Goal: Task Accomplishment & Management: Use online tool/utility

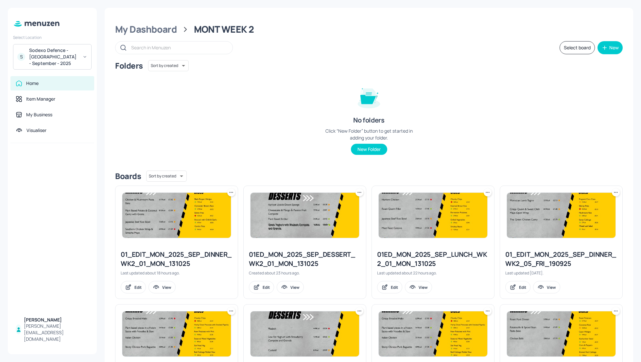
click at [499, 127] on div "Folders Sort by created id ​ No folders Click “New Folder” button to get starte…" at bounding box center [368, 112] width 507 height 105
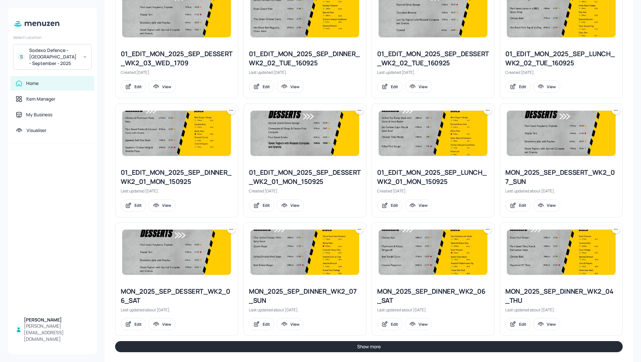
scroll to position [560, 0]
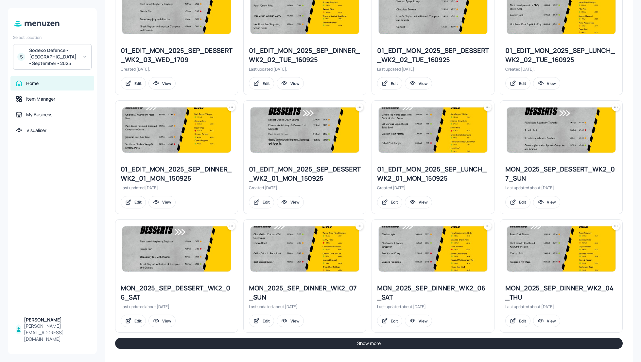
click at [474, 345] on button "Show more" at bounding box center [368, 343] width 507 height 11
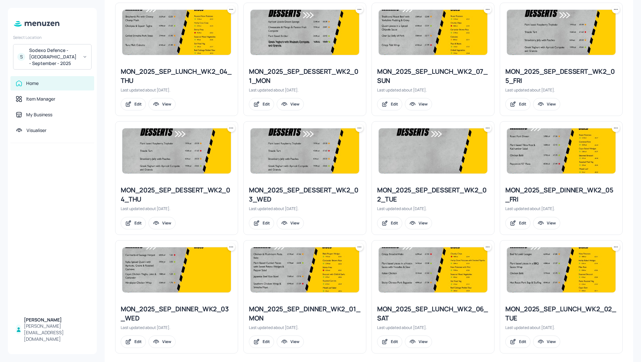
scroll to position [1017, 0]
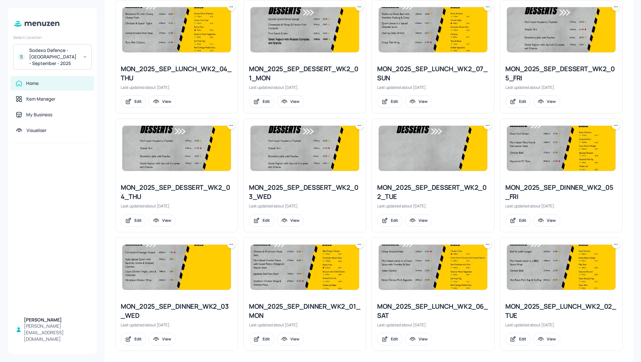
click at [612, 241] on icon at bounding box center [615, 244] width 7 height 7
click at [584, 262] on p "Duplicate" at bounding box center [581, 265] width 18 height 6
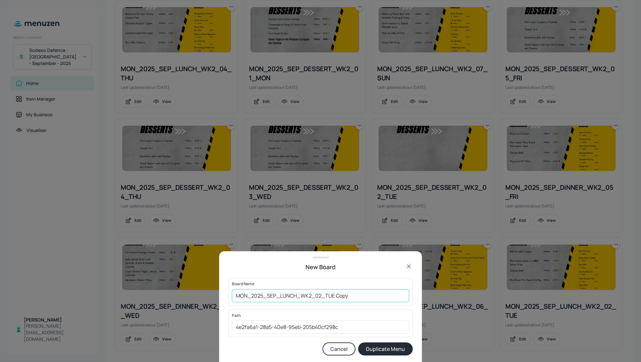
click at [234, 298] on input "MON_2025_SEP_LUNCH_WK2_02_TUE Copy" at bounding box center [320, 295] width 177 height 13
click at [378, 294] on input "01_EDIT_MON_2025_SEP_LUNCH_WK2_02_TUE Copy" at bounding box center [320, 295] width 177 height 13
click at [365, 296] on input "01_EDIT_MON_2025_SEP_LUNCH_WK2_02_TUE_101025" at bounding box center [320, 295] width 177 height 13
type input "01_EDIT_MON_2025_SEP_LUNCH_WK2_02_TUE_141025"
click at [379, 350] on button "Duplicate Menu" at bounding box center [385, 349] width 55 height 13
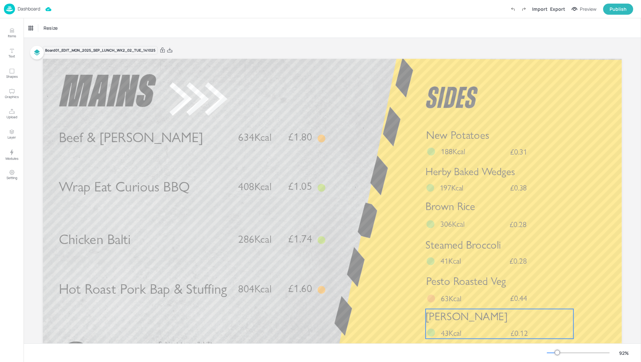
click at [453, 325] on div "Cajun Slaw £0.12 43Kcal" at bounding box center [499, 324] width 148 height 30
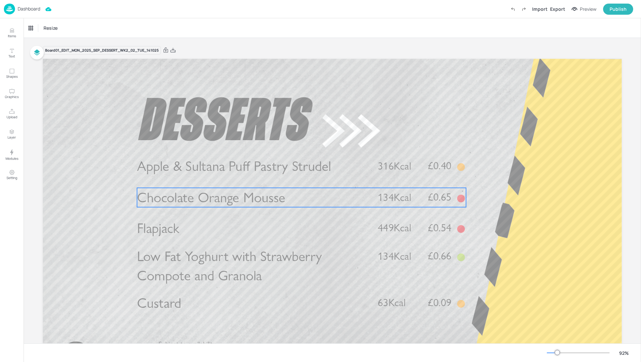
click at [245, 200] on span "Chocolate Orange Mousse" at bounding box center [211, 197] width 148 height 17
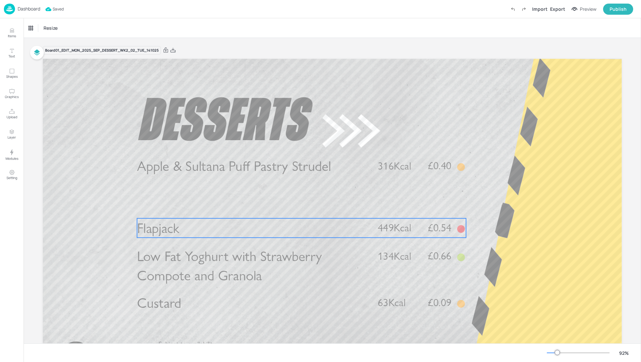
click at [210, 235] on p "Flapjack" at bounding box center [252, 227] width 230 height 19
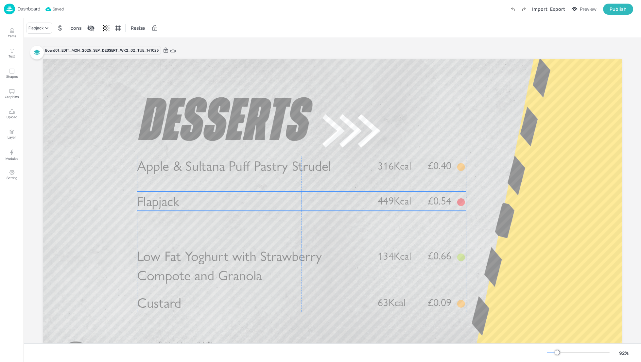
drag, startPoint x: 199, startPoint y: 229, endPoint x: 200, endPoint y: 202, distance: 26.8
click at [200, 202] on p "Flapjack" at bounding box center [252, 201] width 230 height 19
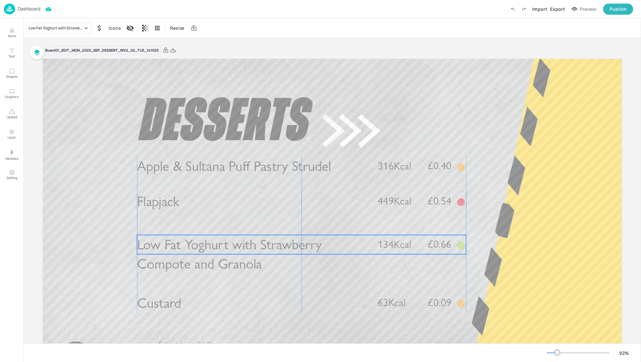
drag, startPoint x: 199, startPoint y: 262, endPoint x: 200, endPoint y: 250, distance: 11.8
click at [200, 250] on span "Low Fat Yoghurt with Strawberry Compote and Granola" at bounding box center [229, 254] width 185 height 36
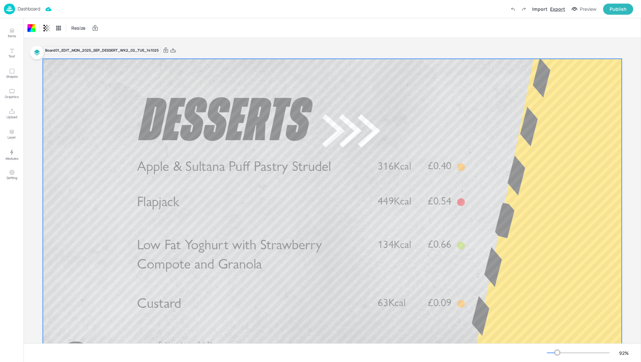
click at [561, 8] on div "Export" at bounding box center [557, 9] width 15 height 7
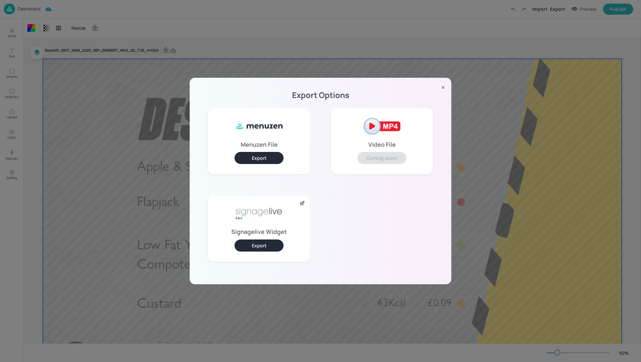
click at [253, 243] on button "Export" at bounding box center [258, 246] width 49 height 12
